Goal: Check status: Check status

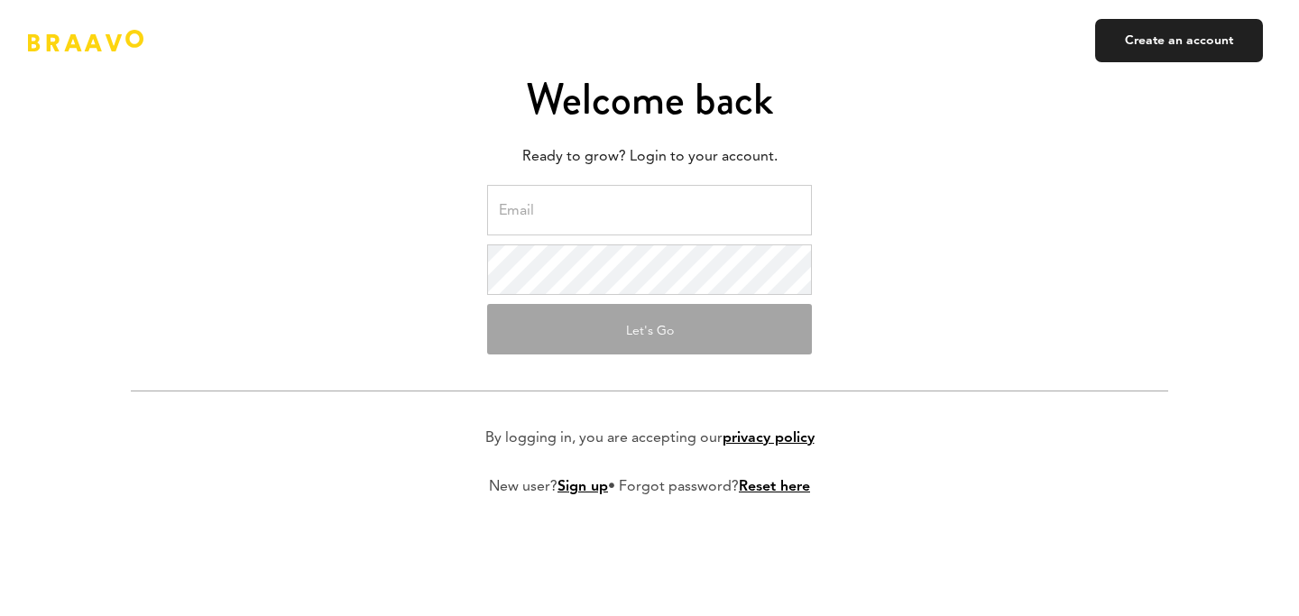
type input "[EMAIL_ADDRESS][DOMAIN_NAME]"
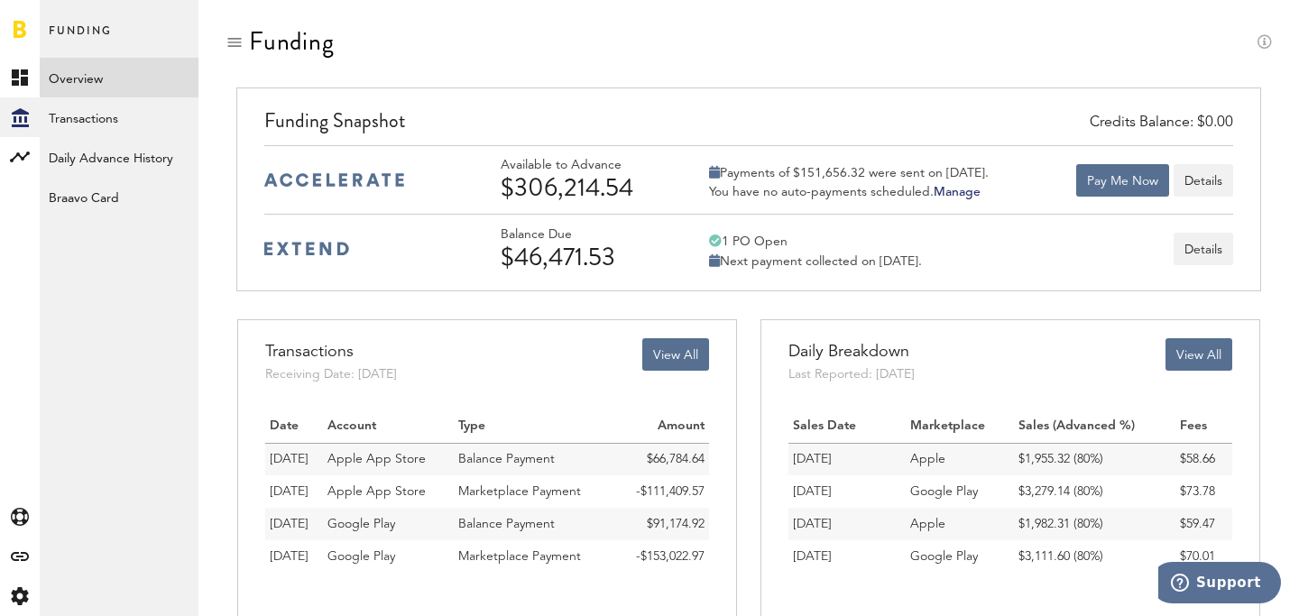
click at [713, 170] on icon at bounding box center [714, 172] width 11 height 13
click at [578, 193] on div "$306,214.54" at bounding box center [585, 187] width 171 height 29
click at [1207, 181] on button "Details" at bounding box center [1203, 180] width 60 height 32
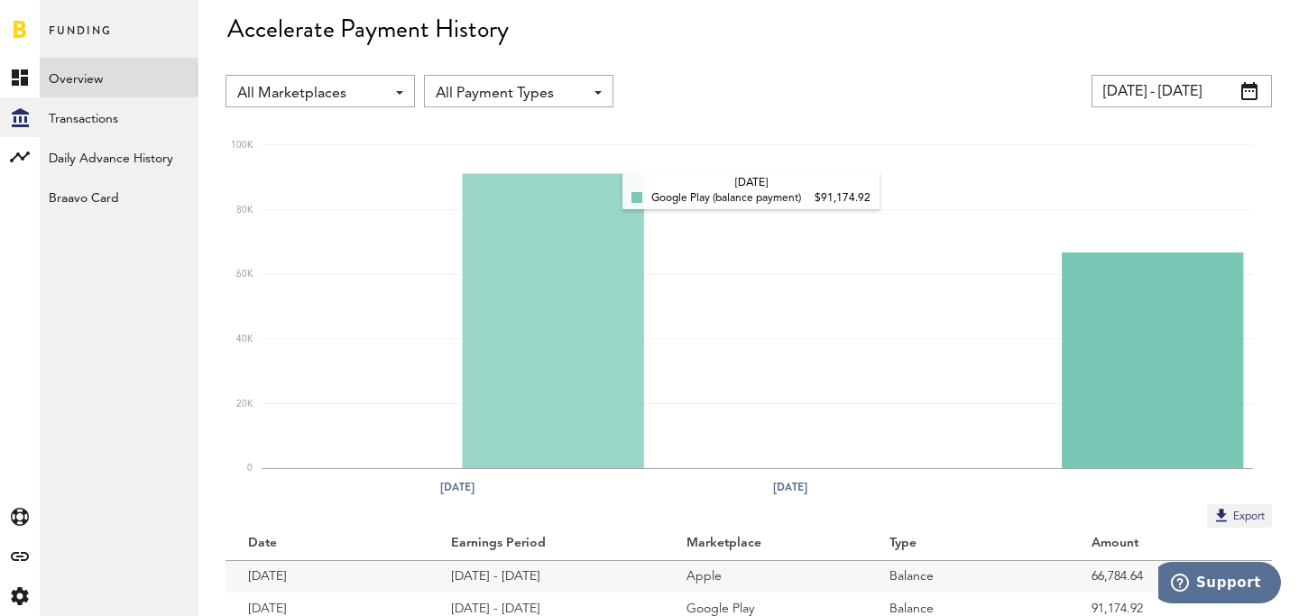
scroll to position [125, 0]
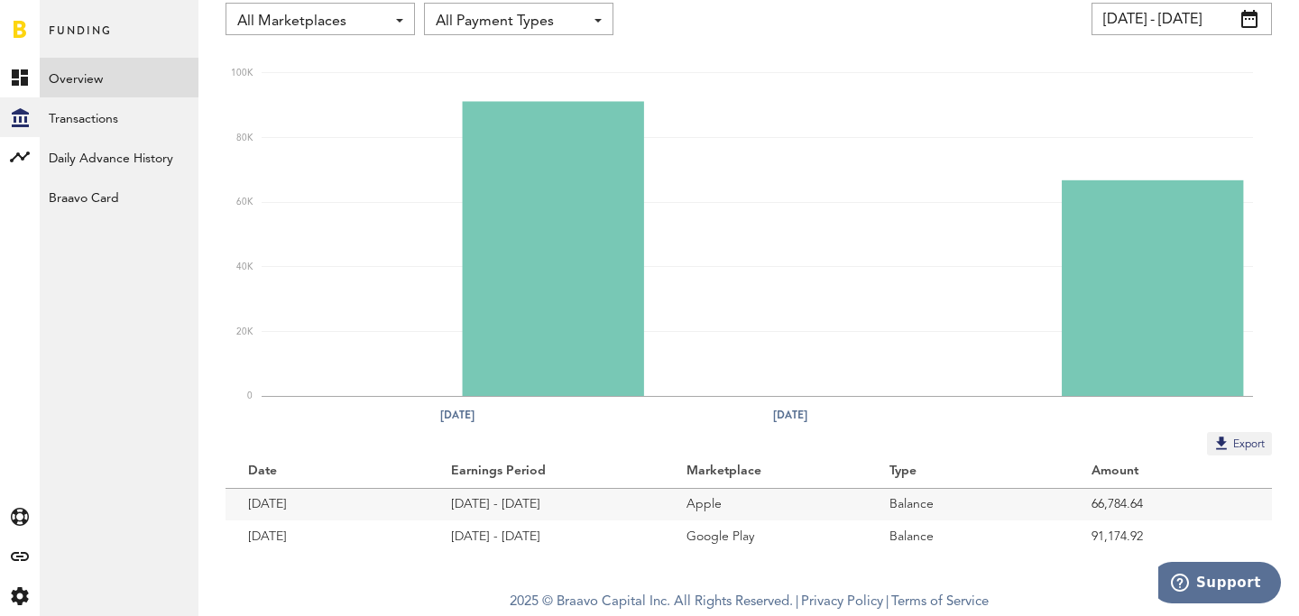
click at [721, 533] on td "Google Play" at bounding box center [765, 536] width 203 height 32
click at [574, 14] on span "All Payment Types" at bounding box center [510, 21] width 148 height 31
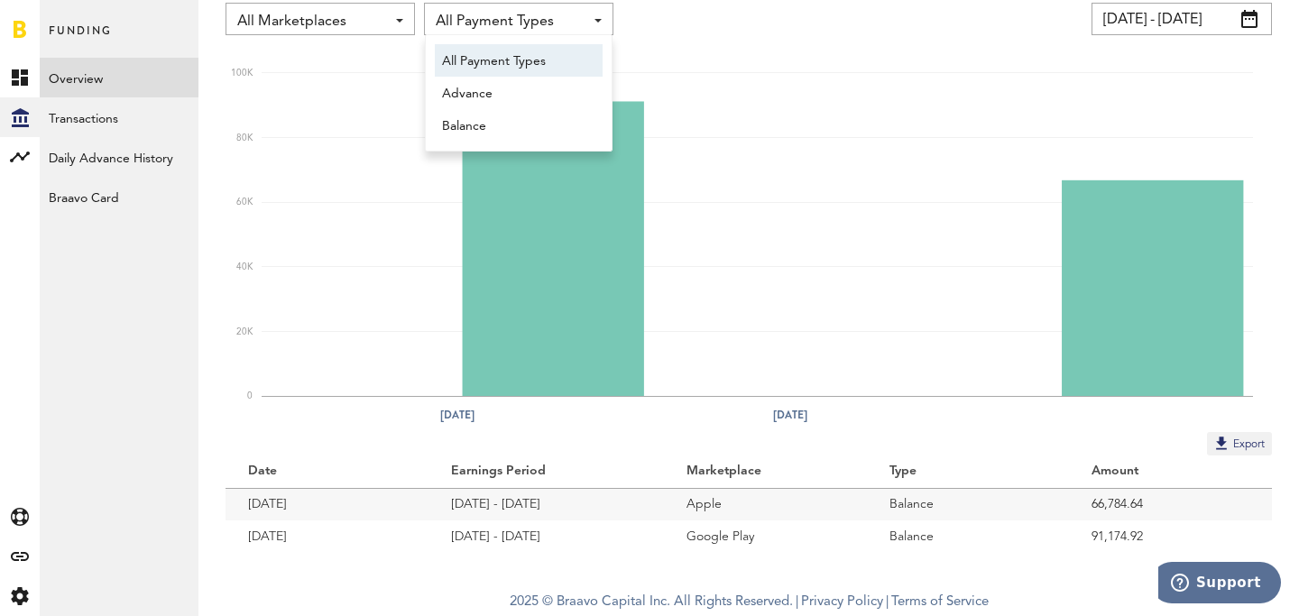
click at [399, 21] on span at bounding box center [399, 21] width 7 height 4
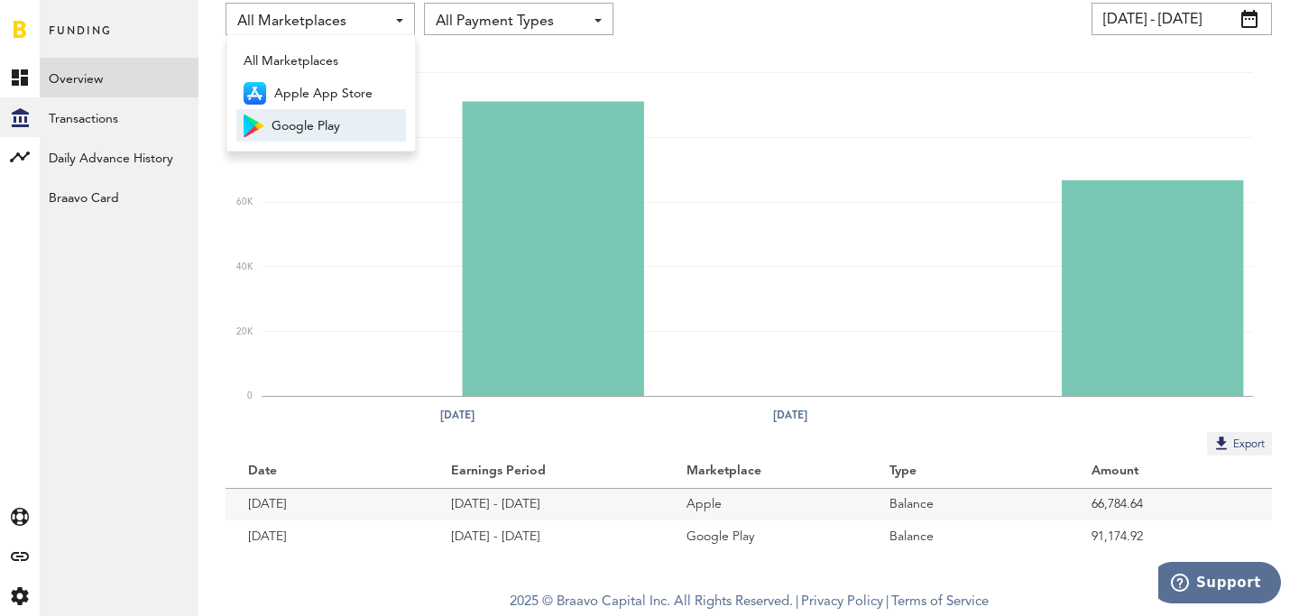
click at [342, 119] on span "Google Play" at bounding box center [334, 126] width 127 height 31
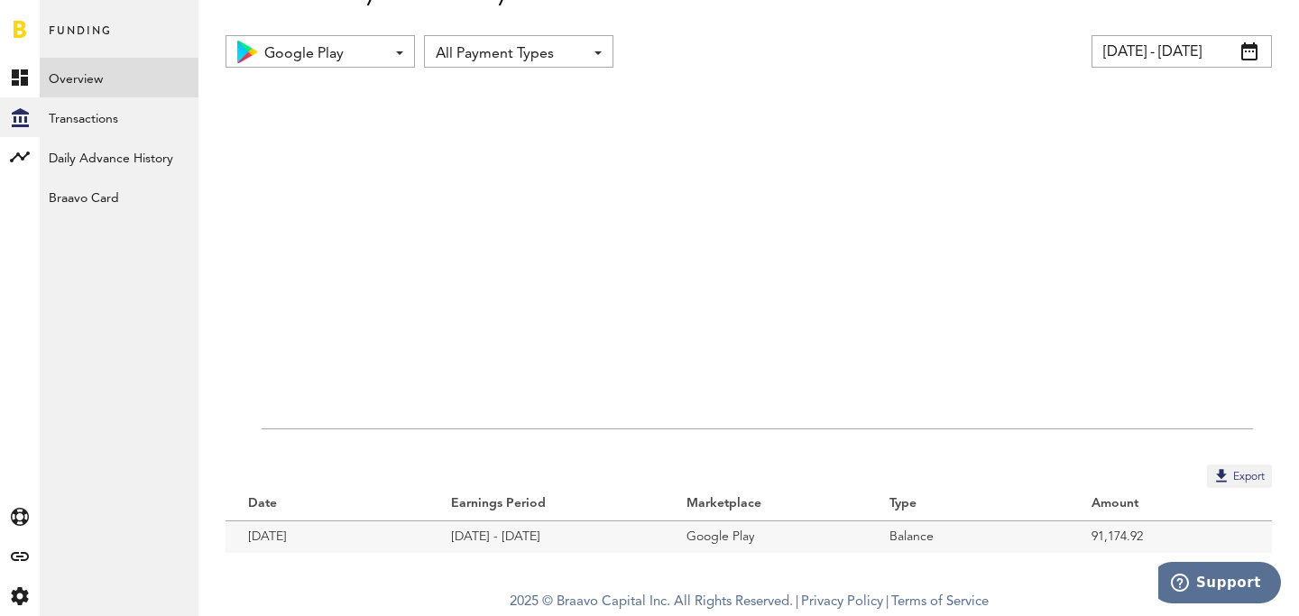
scroll to position [93, 0]
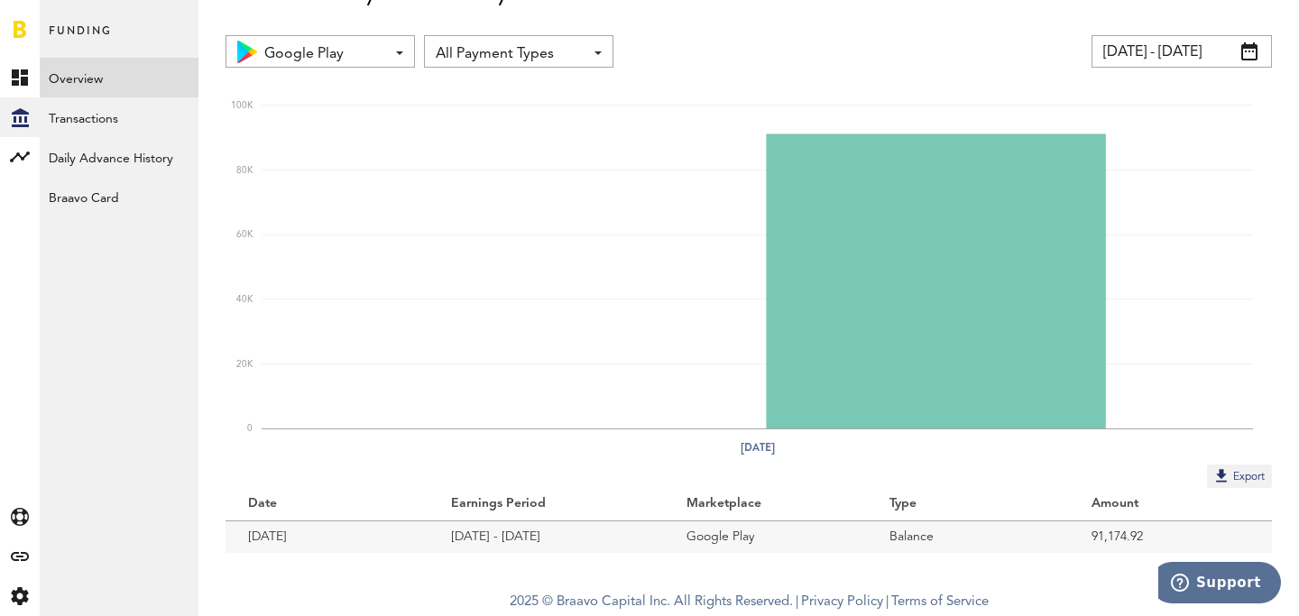
click at [1159, 49] on input "08/10/25 - 09/09/25" at bounding box center [1181, 51] width 180 height 32
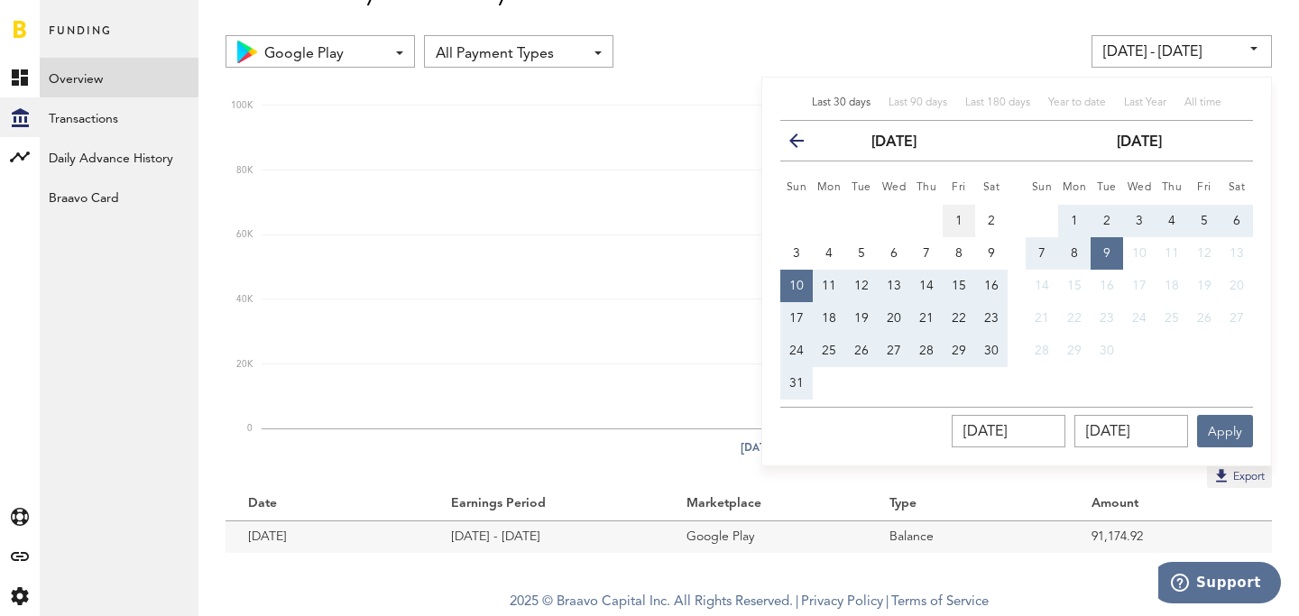
click at [959, 212] on button "1" at bounding box center [958, 221] width 32 height 32
type input "08/01/25 - 08/01/25"
type input "08/01/2025"
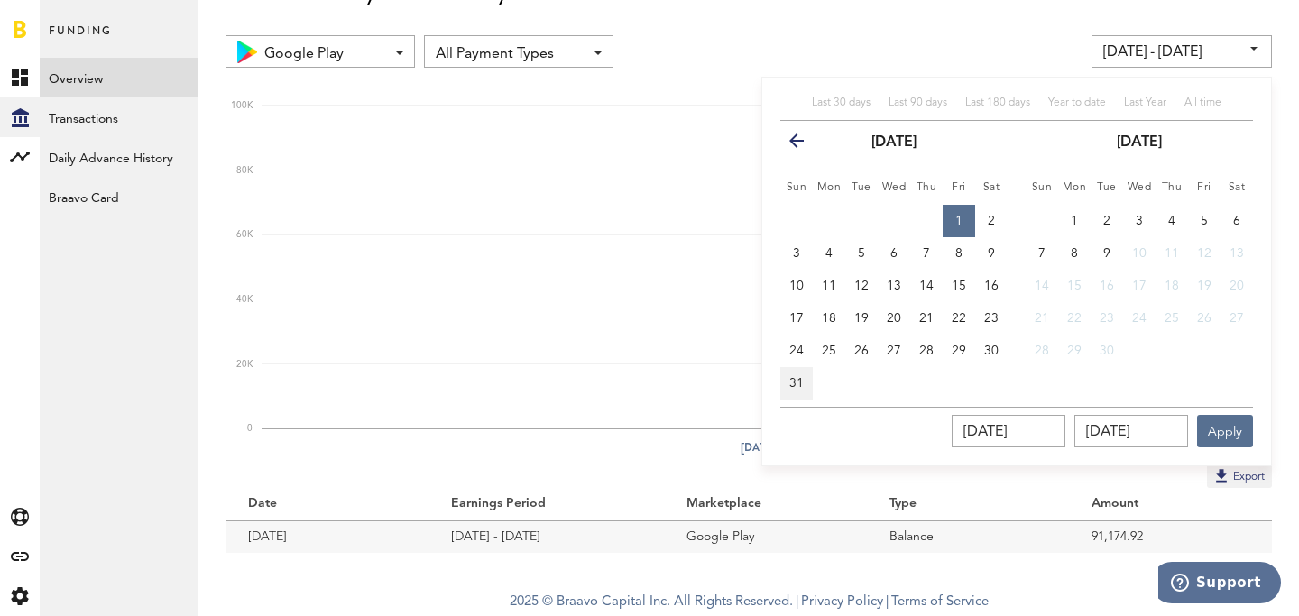
click at [802, 388] on span "31" at bounding box center [796, 383] width 14 height 13
type input "08/01/25 - 08/31/25"
type input "08/31/2025"
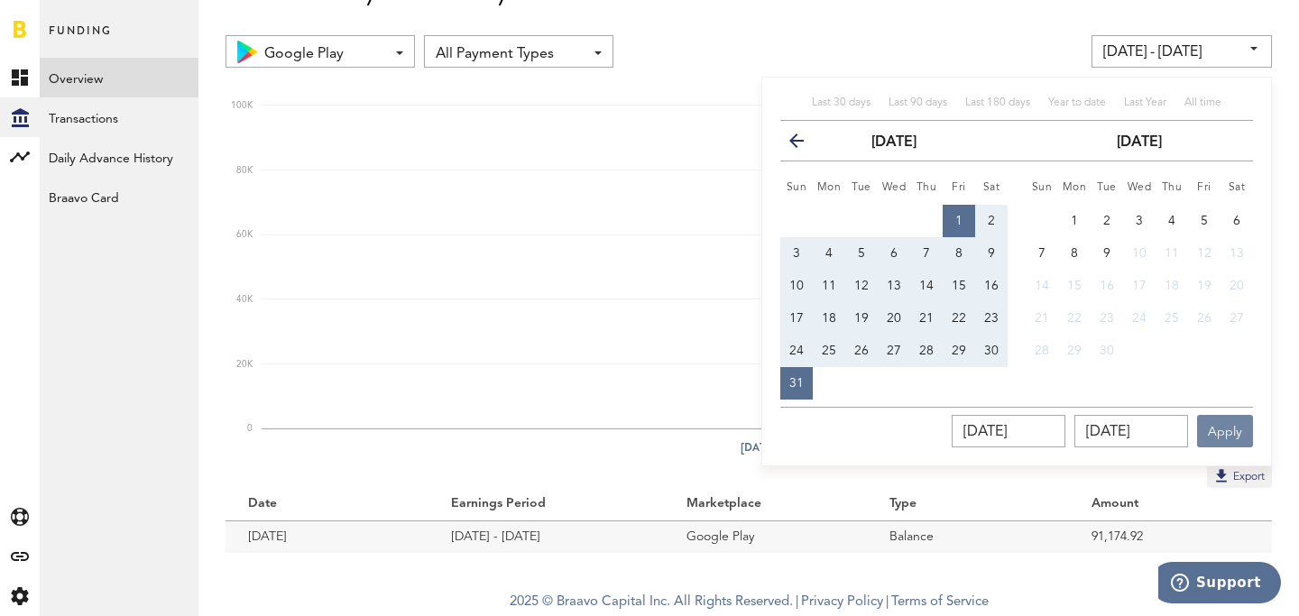
click at [1234, 438] on button "Apply" at bounding box center [1225, 431] width 56 height 32
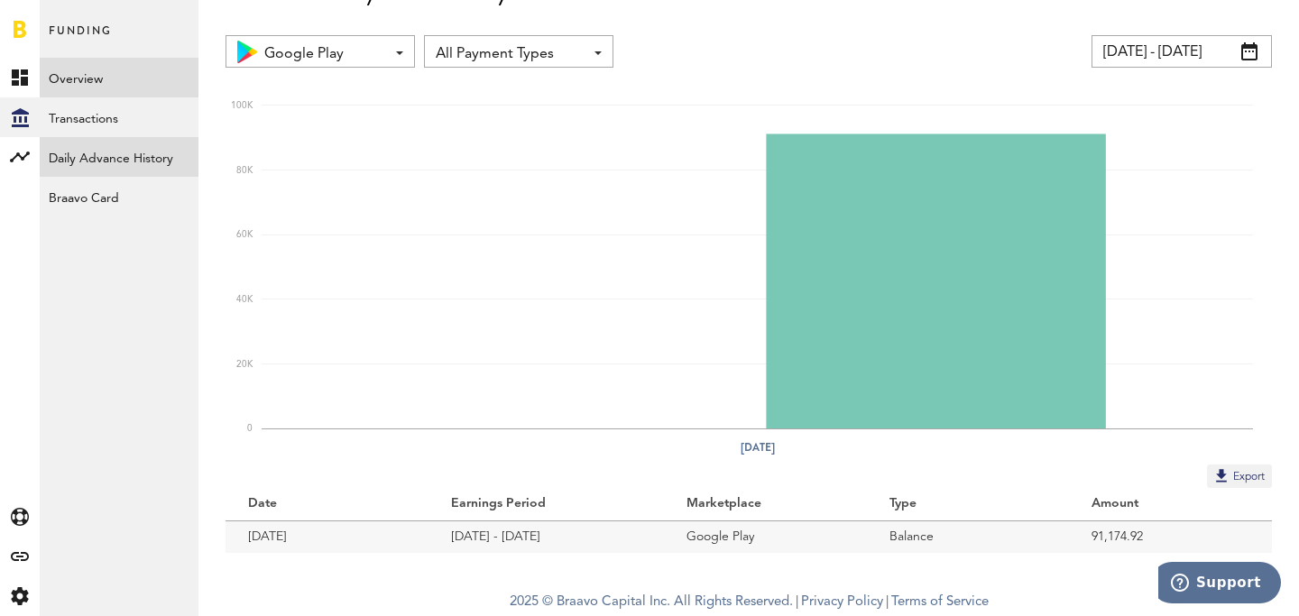
click at [99, 156] on link "Daily Advance History" at bounding box center [119, 157] width 159 height 40
